Goal: Task Accomplishment & Management: Manage account settings

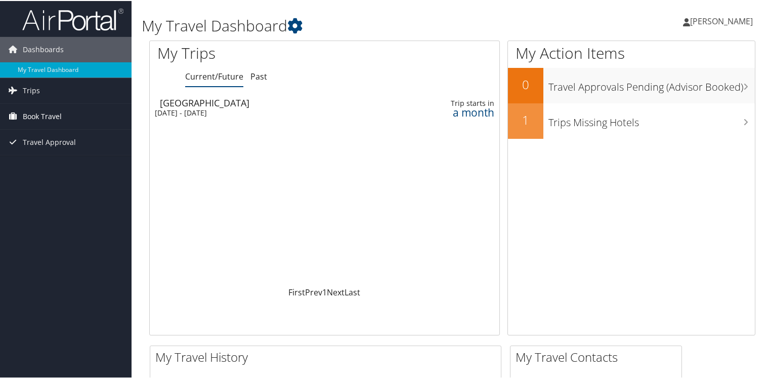
drag, startPoint x: 0, startPoint y: 0, endPoint x: 36, endPoint y: 112, distance: 118.1
click at [36, 112] on span "Book Travel" at bounding box center [42, 115] width 39 height 25
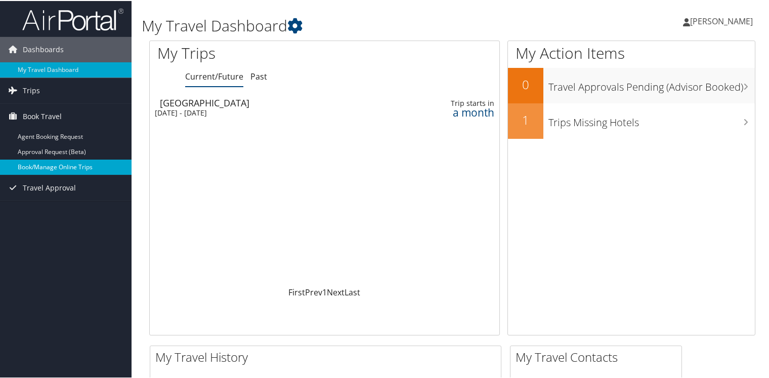
click at [47, 161] on link "Book/Manage Online Trips" at bounding box center [66, 165] width 132 height 15
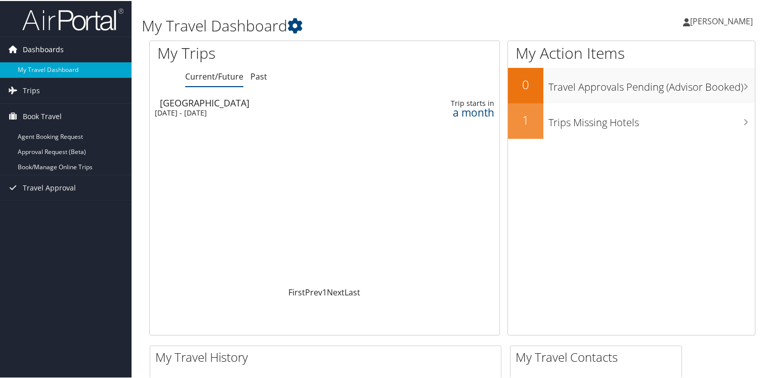
click at [52, 50] on span "Dashboards" at bounding box center [43, 48] width 41 height 25
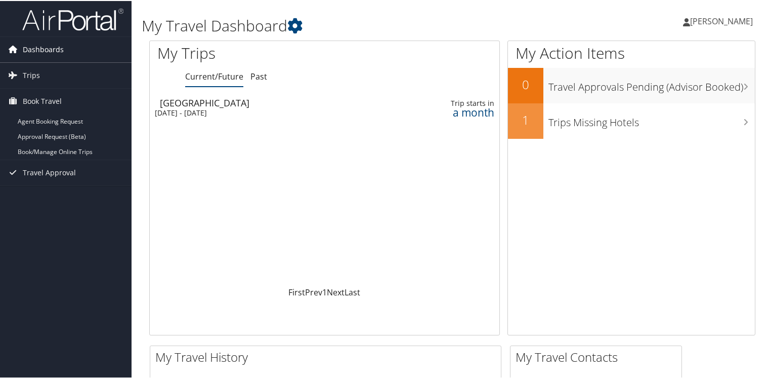
click at [52, 50] on span "Dashboards" at bounding box center [43, 48] width 41 height 25
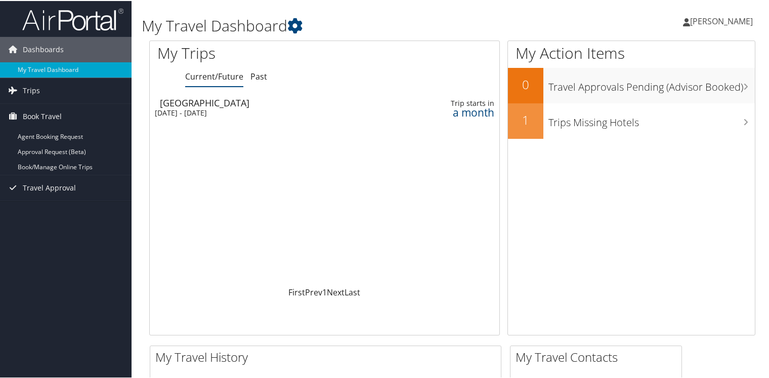
click at [706, 15] on span "[PERSON_NAME]" at bounding box center [721, 20] width 63 height 11
click at [654, 92] on link "View Travel Profile" at bounding box center [694, 89] width 113 height 17
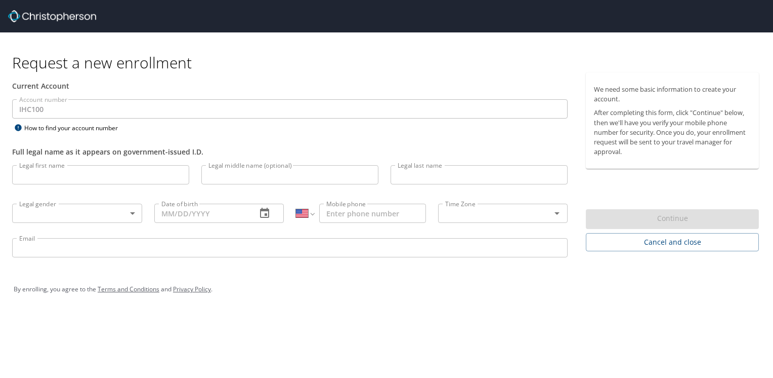
select select "US"
